Goal: Check status: Check status

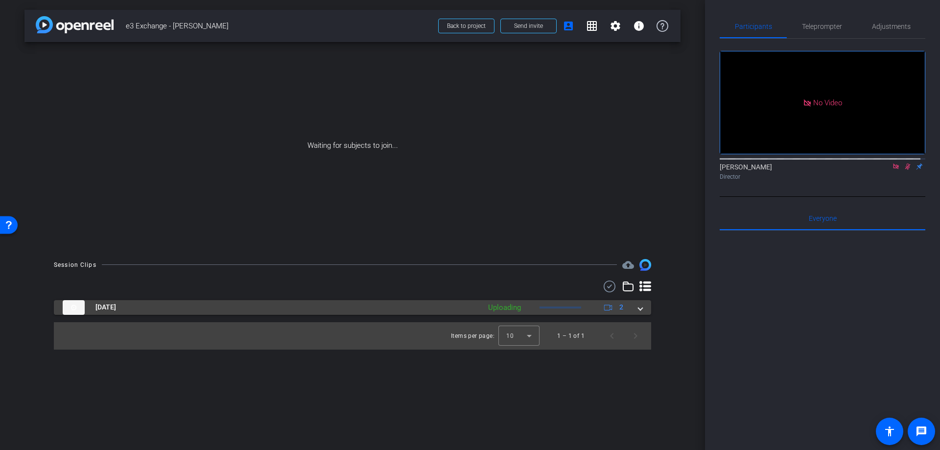
click at [307, 311] on mat-panel-title "[DATE]" at bounding box center [269, 307] width 413 height 15
